Goal: Information Seeking & Learning: Understand process/instructions

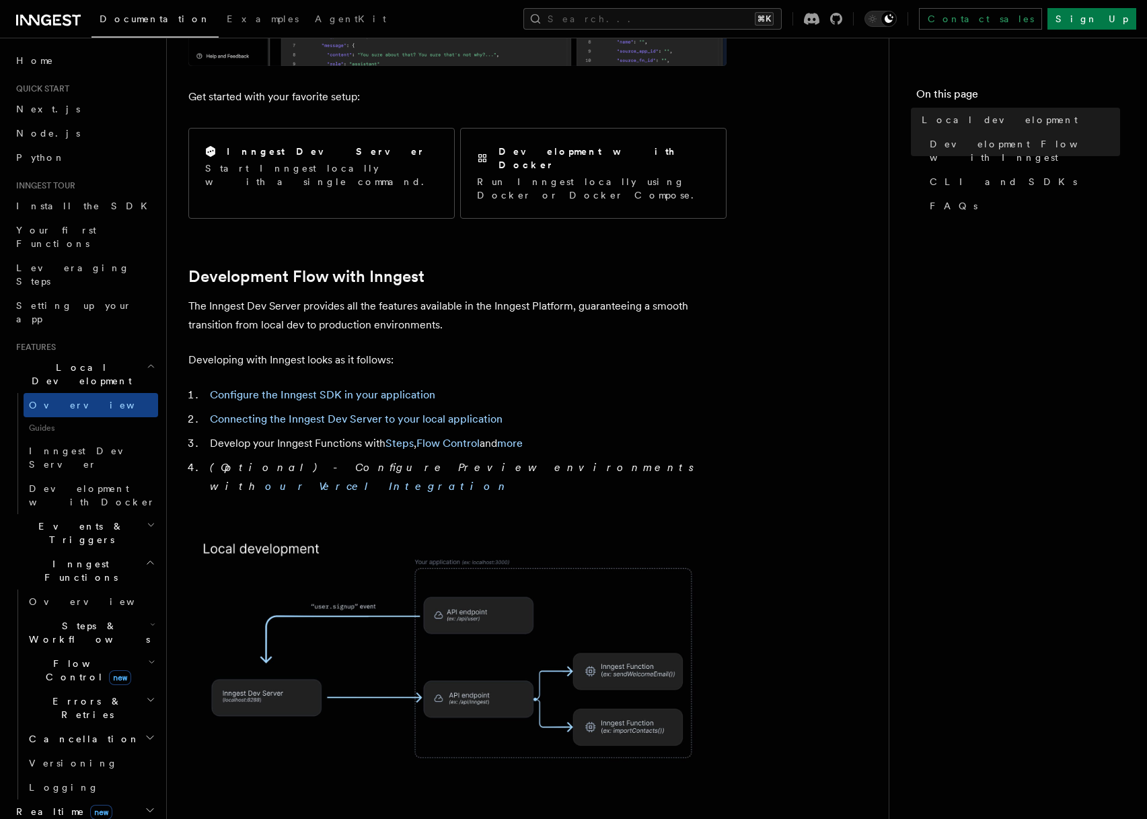
scroll to position [562, 0]
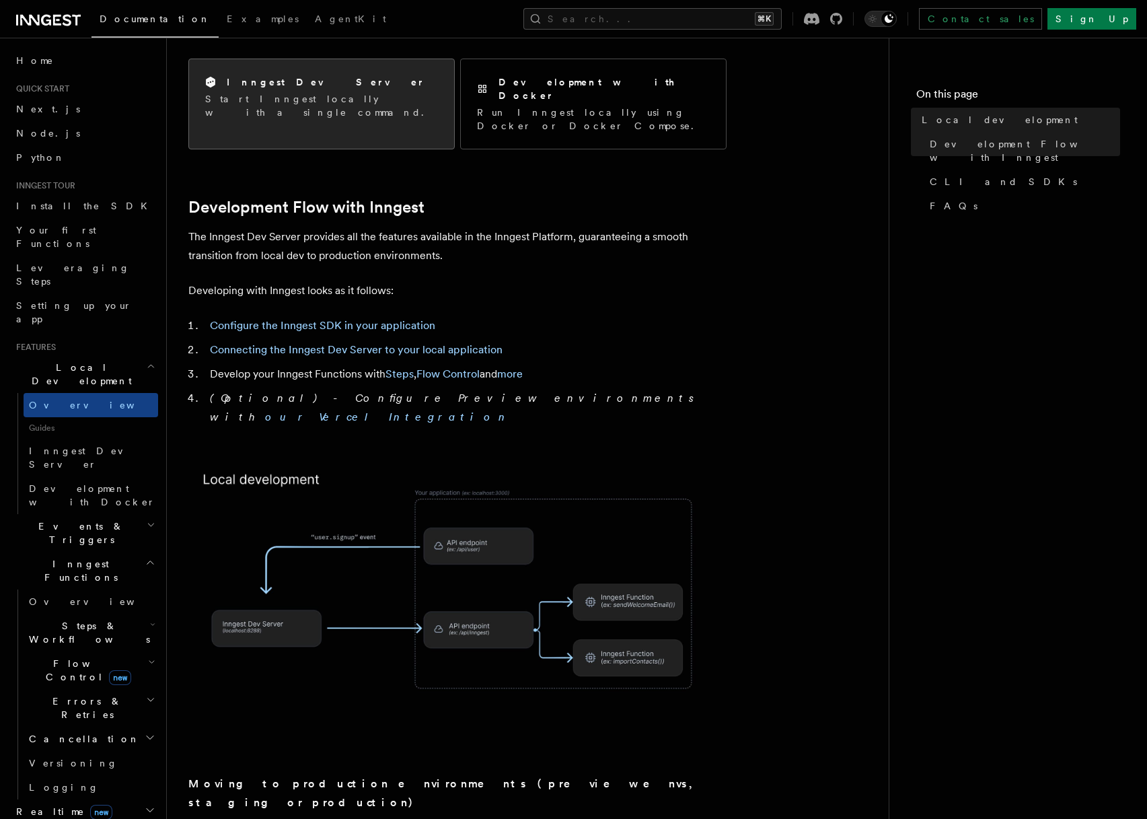
click at [304, 86] on h2 "Inngest Dev Server" at bounding box center [326, 81] width 198 height 13
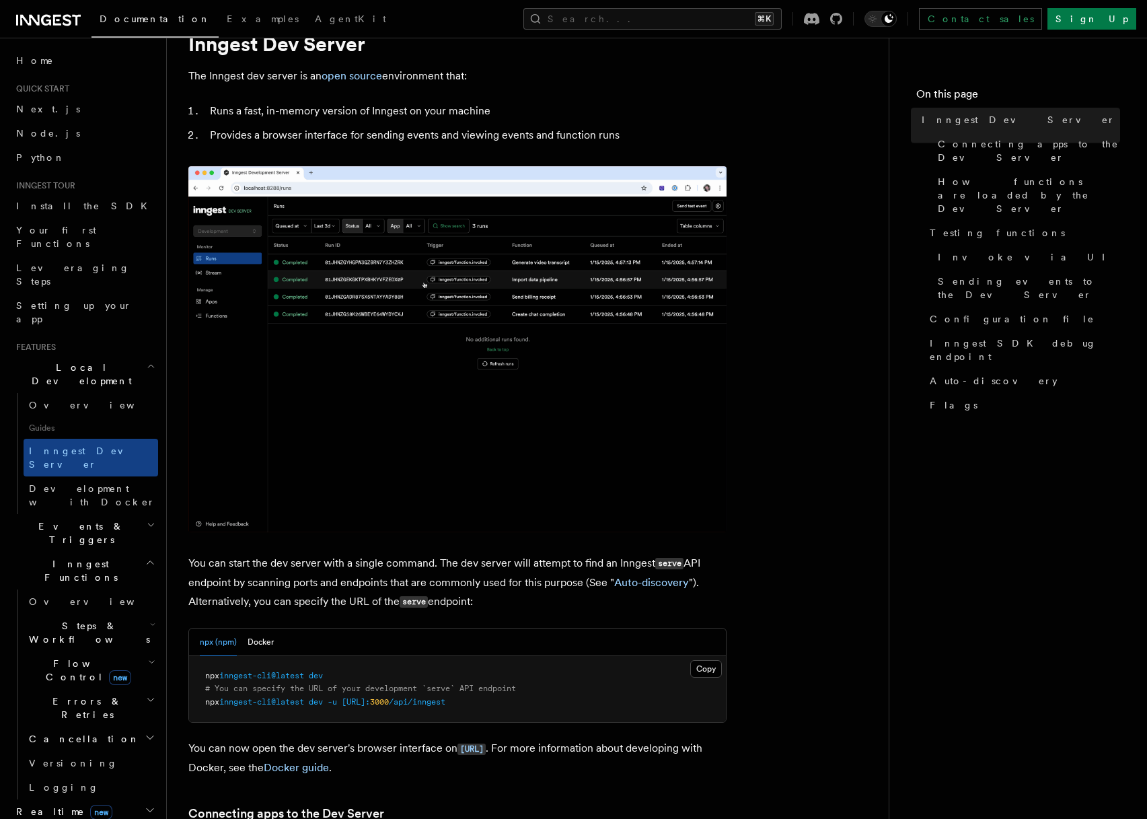
scroll to position [196, 0]
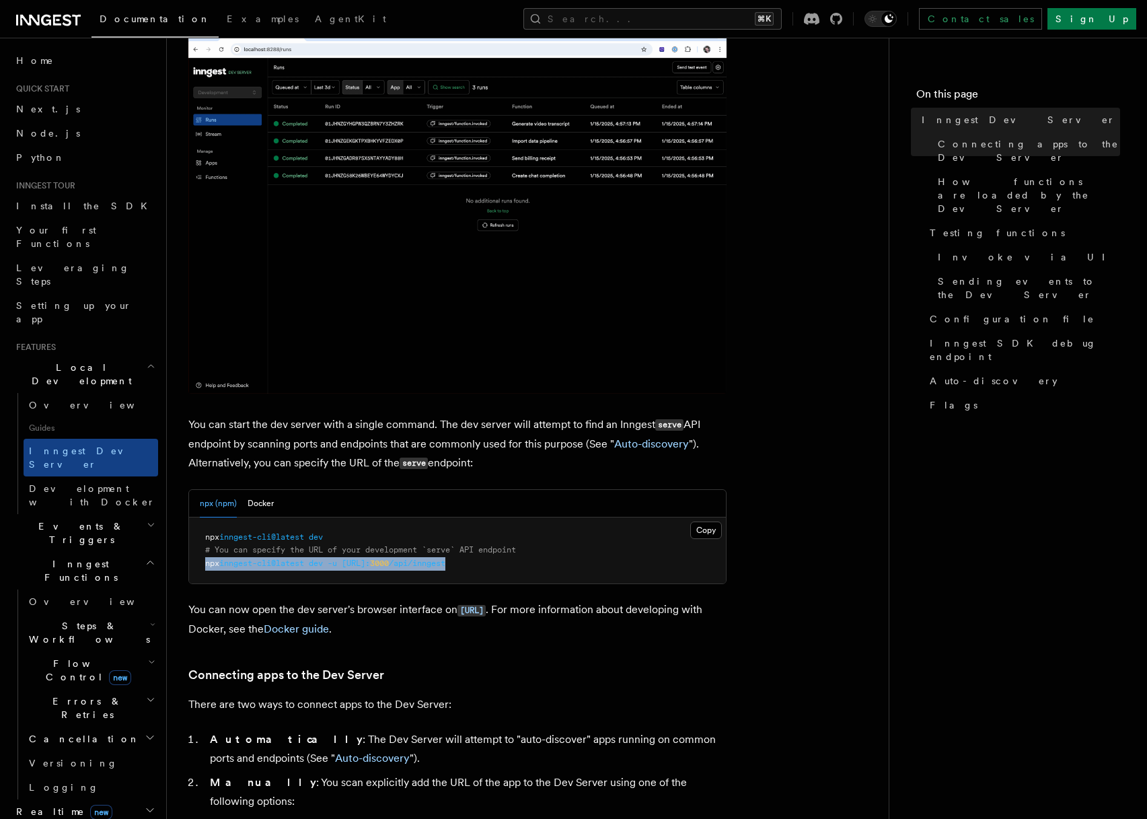
drag, startPoint x: 205, startPoint y: 563, endPoint x: 511, endPoint y: 564, distance: 306.1
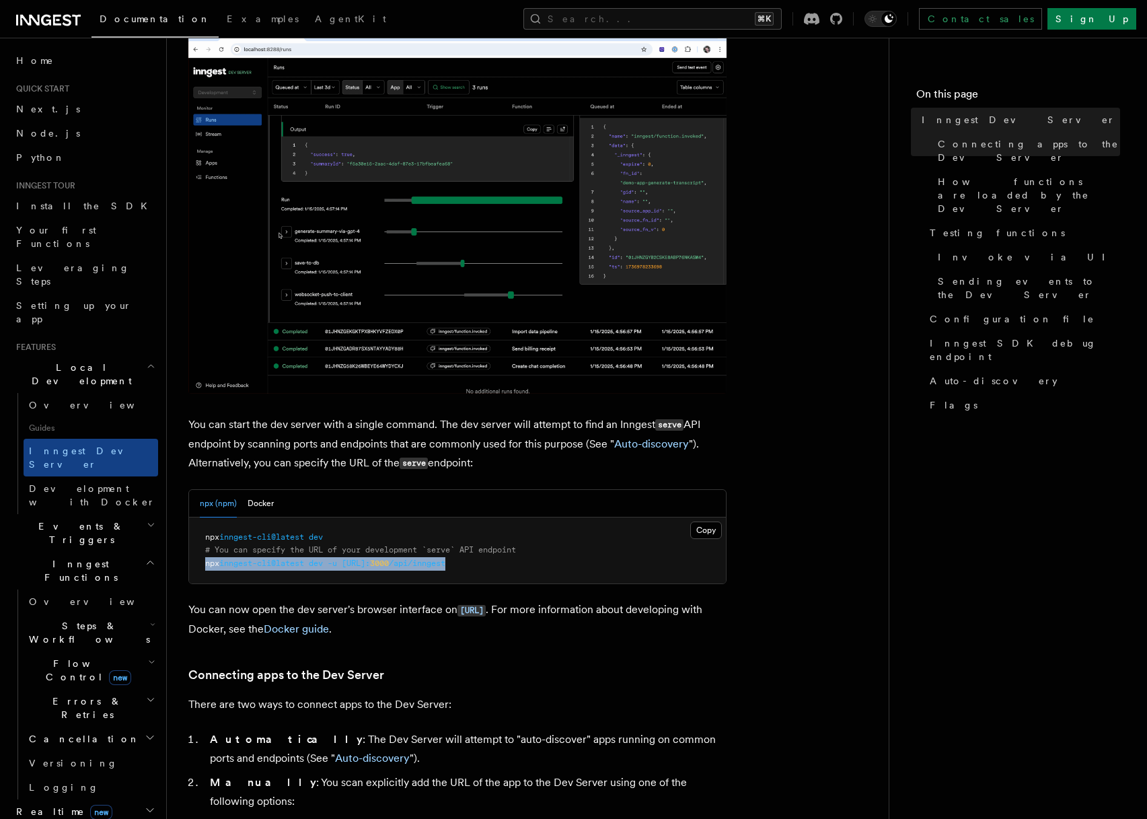
click at [511, 564] on pre "npx inngest-cli@latest dev # You can specify the URL of your development `serve…" at bounding box center [457, 550] width 537 height 67
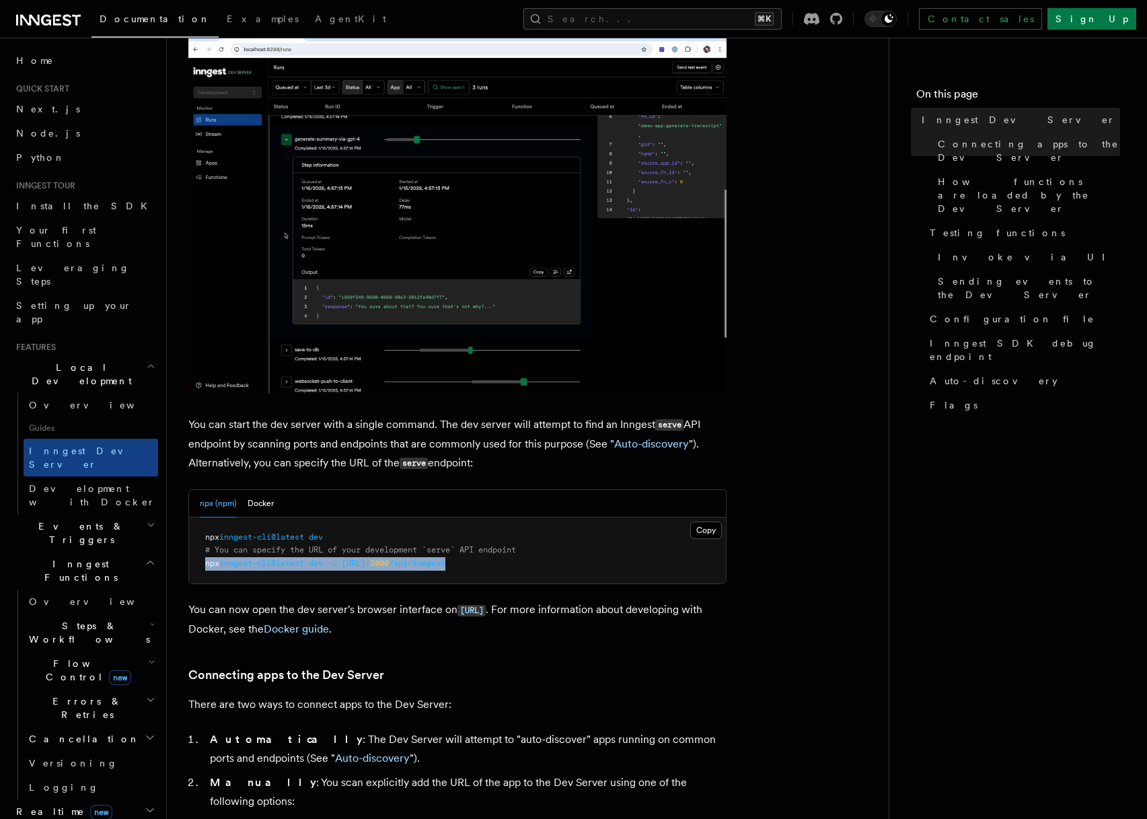
copy span "npx inngest-cli@latest dev -u [URL]: 3000 /api/inngest"
